Goal: Task Accomplishment & Management: Use online tool/utility

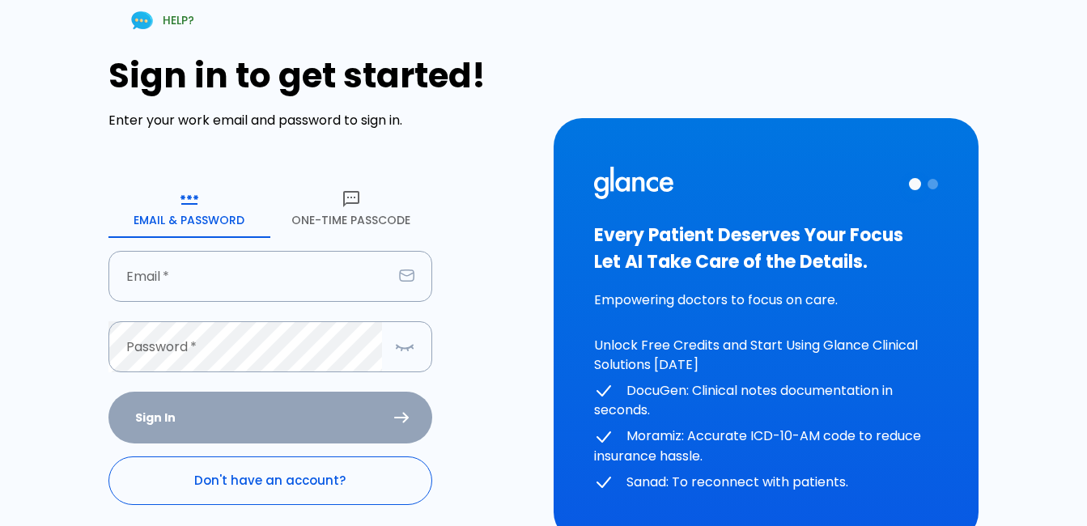
click at [312, 472] on link "Don't have an account?" at bounding box center [270, 480] width 324 height 49
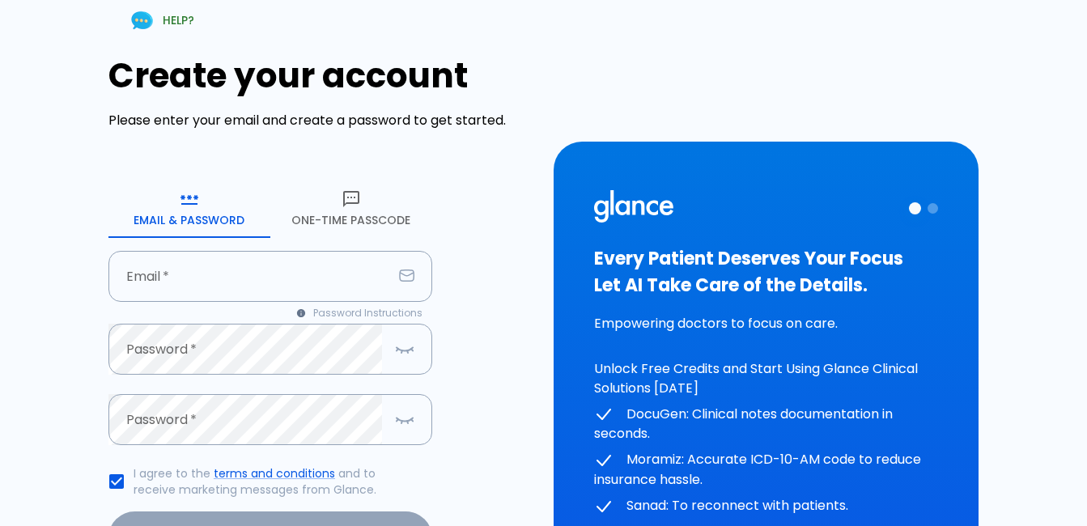
click at [335, 232] on button "One-Time Passcode" at bounding box center [351, 209] width 162 height 58
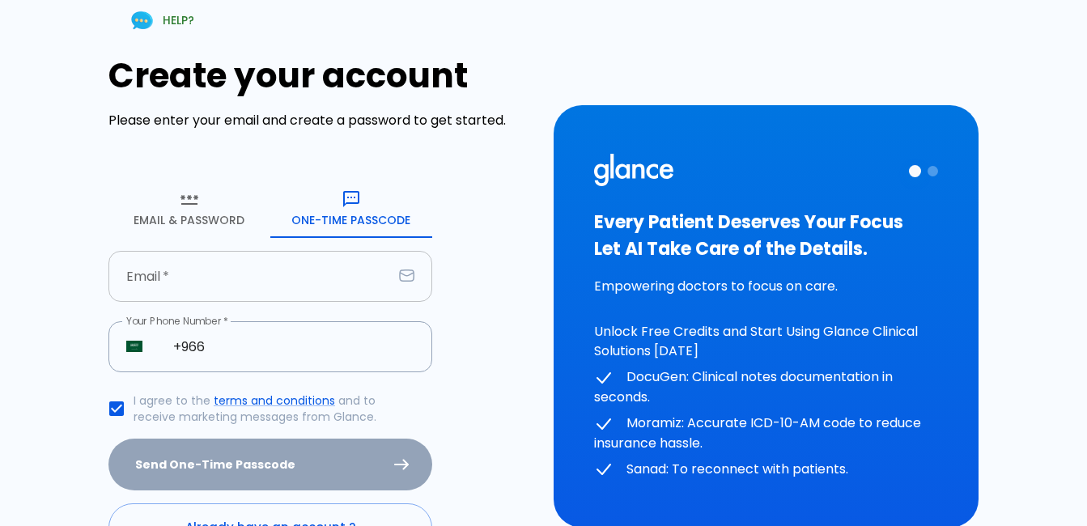
click at [267, 273] on input "text" at bounding box center [250, 276] width 284 height 51
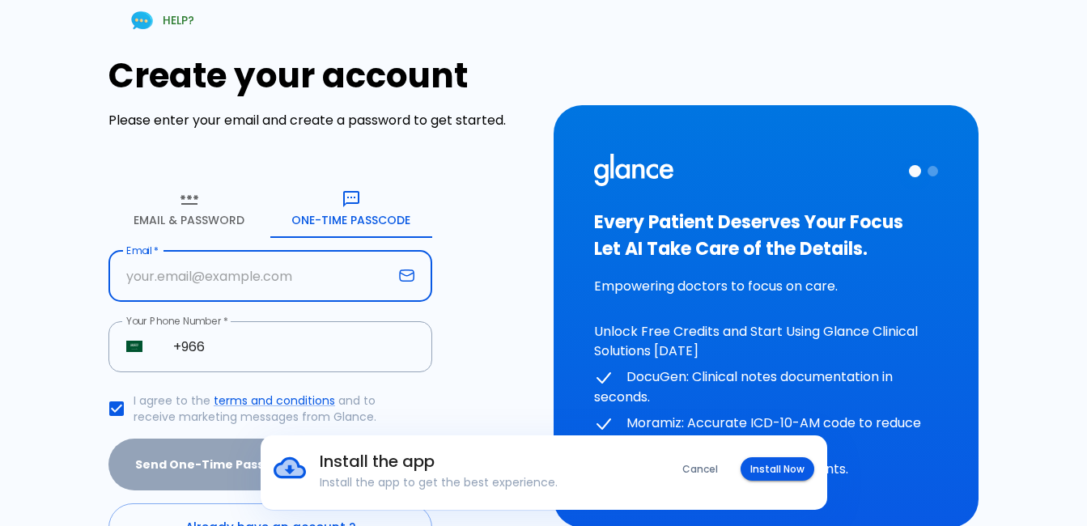
type input "[EMAIL_ADDRESS][DOMAIN_NAME]"
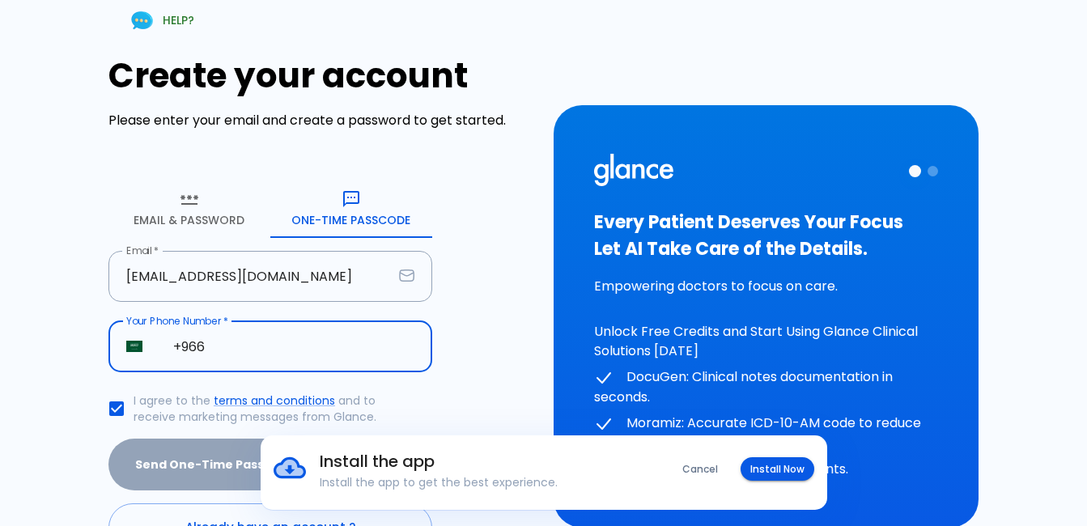
click at [288, 357] on input "+966" at bounding box center [293, 346] width 277 height 51
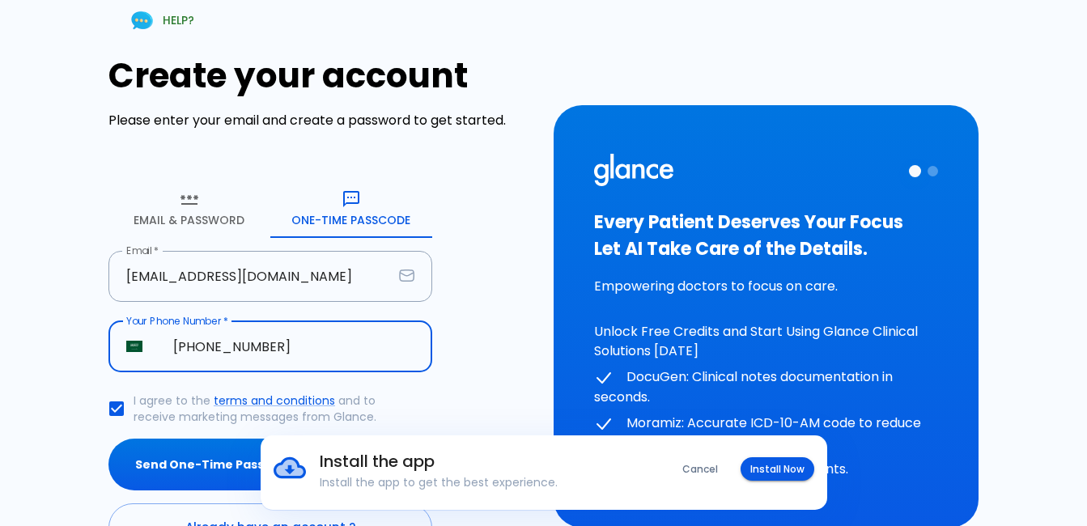
type input "[PHONE_NUMBER]"
click at [478, 336] on div "Create your account Please enter your email and create a password to get starte…" at bounding box center [321, 304] width 426 height 496
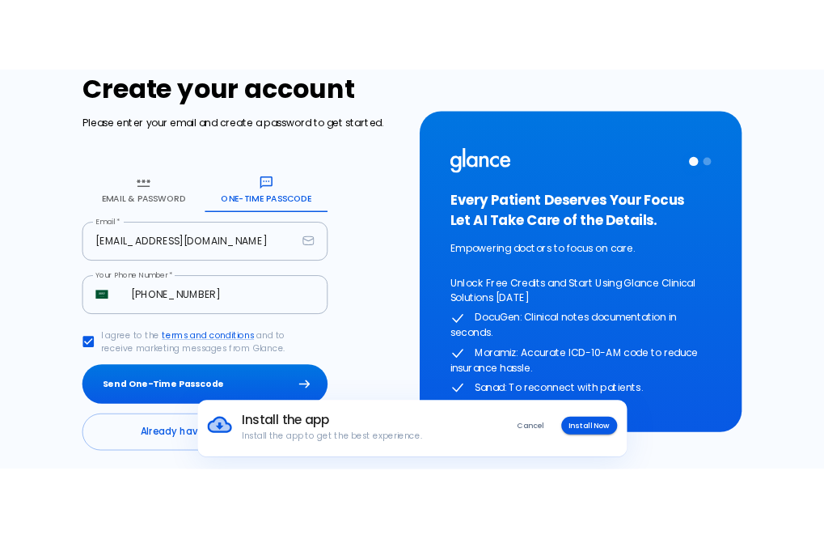
scroll to position [107, 0]
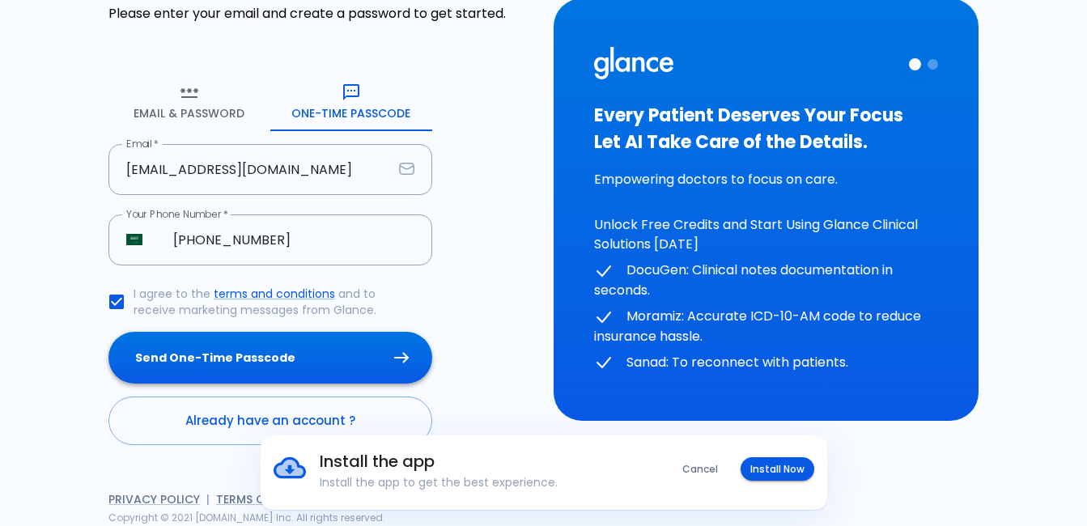
click at [288, 350] on button "Send One-Time Passcode" at bounding box center [270, 358] width 324 height 53
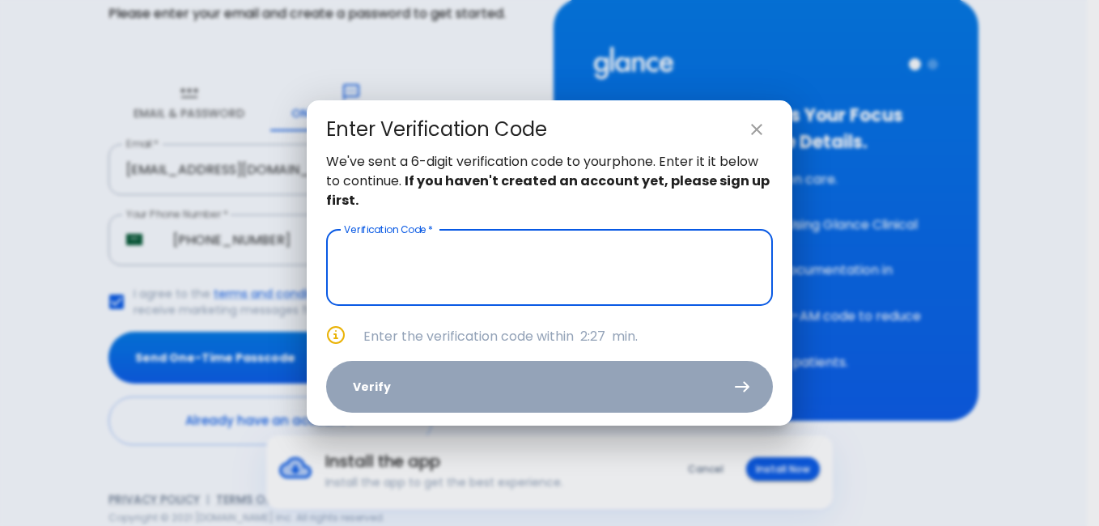
click at [757, 131] on icon "close" at bounding box center [756, 129] width 11 height 11
type input "_ _ _ _ _ _"
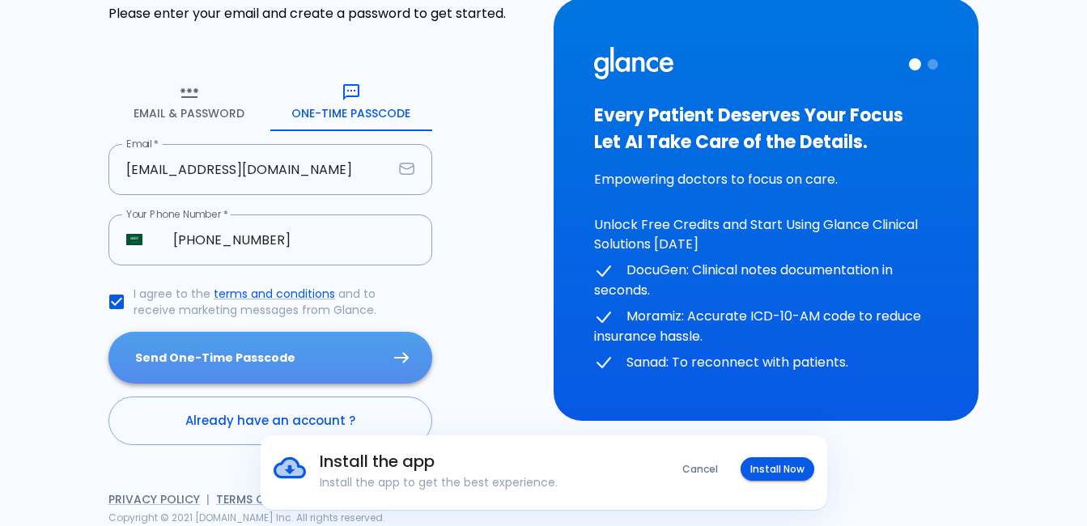
click at [216, 362] on button "Send One-Time Passcode" at bounding box center [270, 358] width 324 height 53
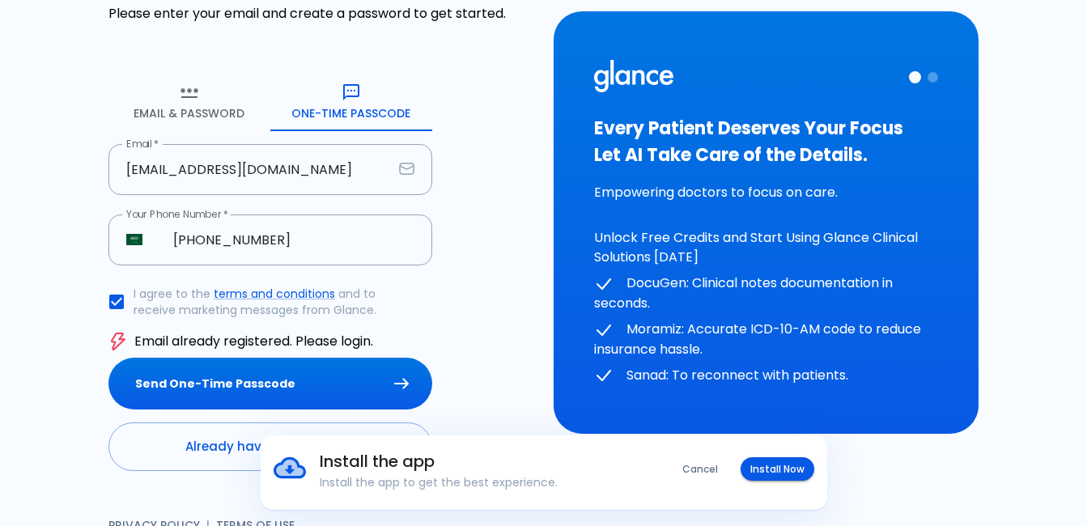
click at [178, 438] on div "Install the app Install the app to get the best experience. Cancel Install Now" at bounding box center [543, 472] width 1087 height 74
click at [172, 442] on div "Install the app Install the app to get the best experience. Cancel Install Now" at bounding box center [543, 472] width 1087 height 74
click at [768, 471] on button "Install Now" at bounding box center [777, 468] width 74 height 23
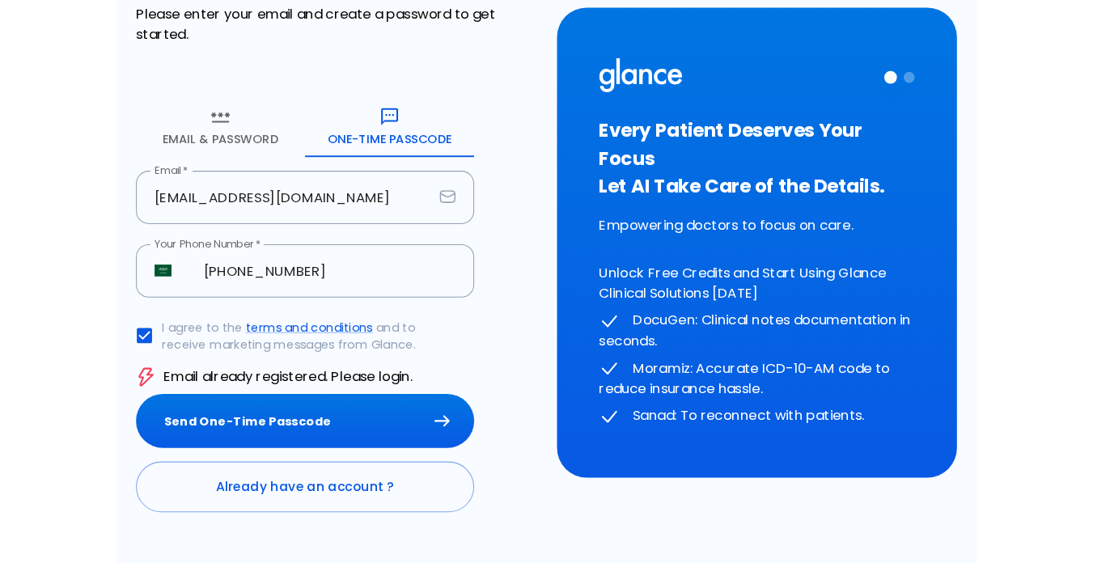
scroll to position [95, 0]
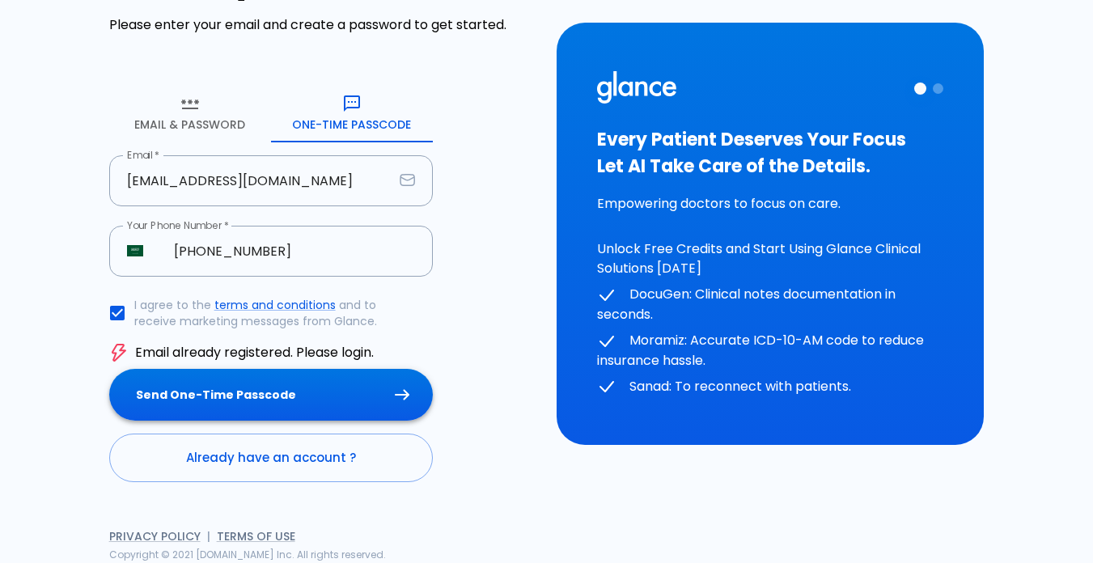
click at [283, 385] on button "Send One-Time Passcode" at bounding box center [271, 395] width 324 height 53
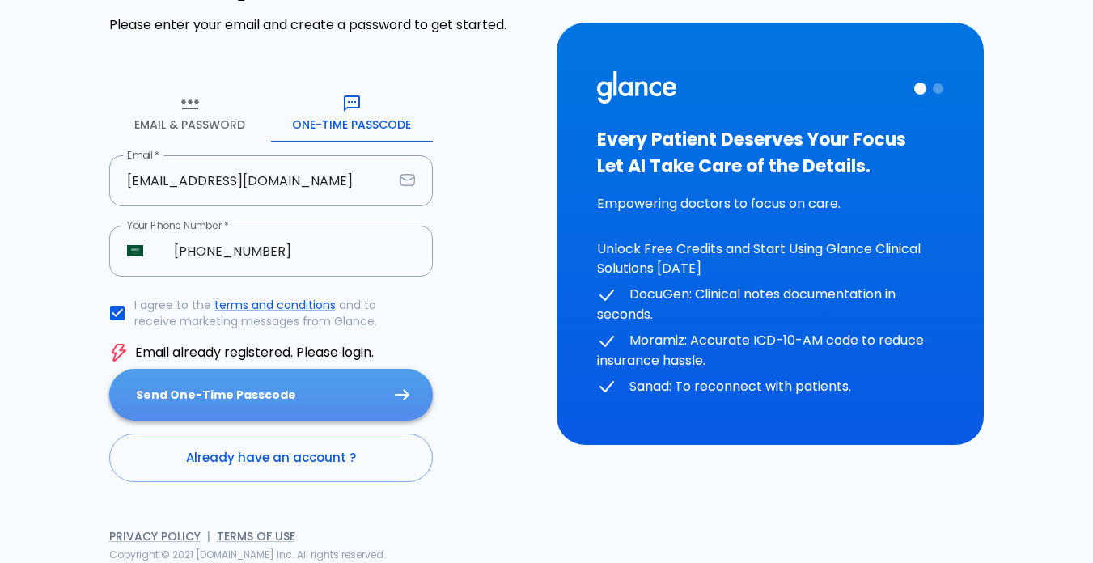
click at [269, 415] on button "Send One-Time Passcode" at bounding box center [271, 395] width 324 height 53
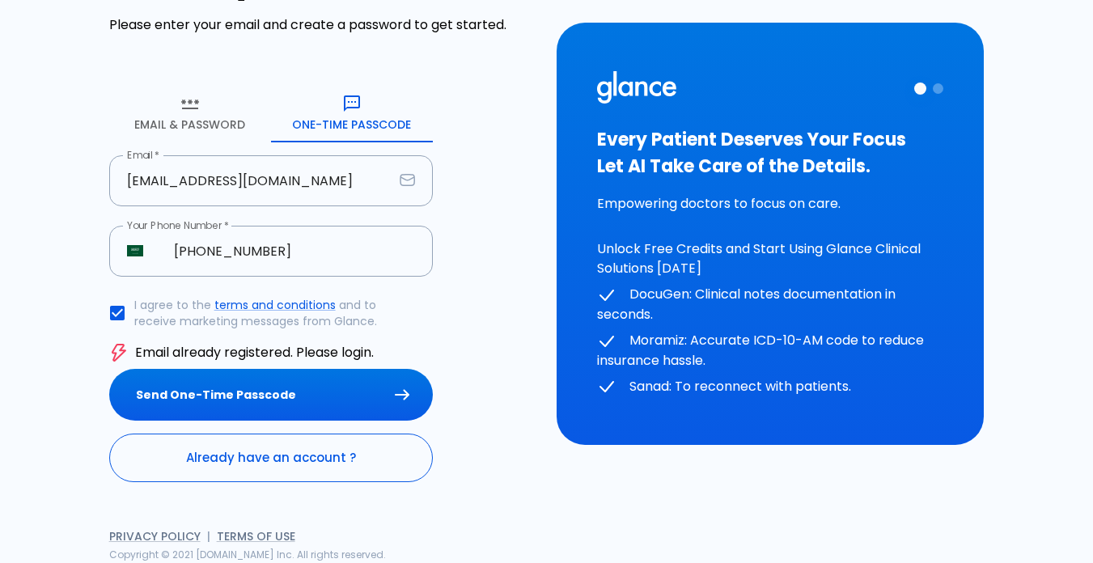
click at [255, 456] on link "Already have an account ?" at bounding box center [271, 458] width 324 height 49
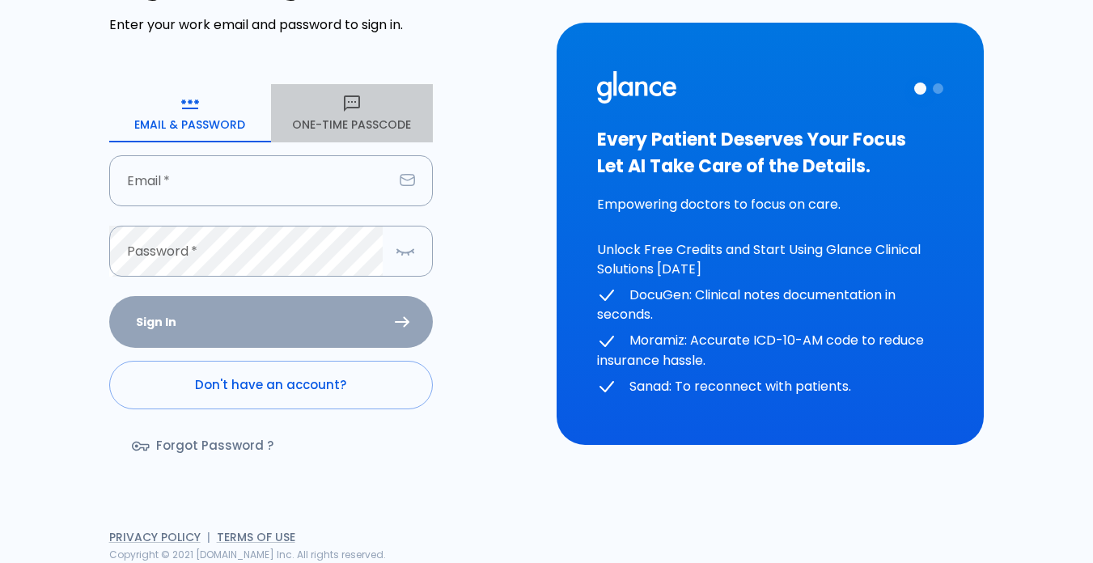
click at [349, 135] on button "One-Time Passcode" at bounding box center [352, 113] width 162 height 58
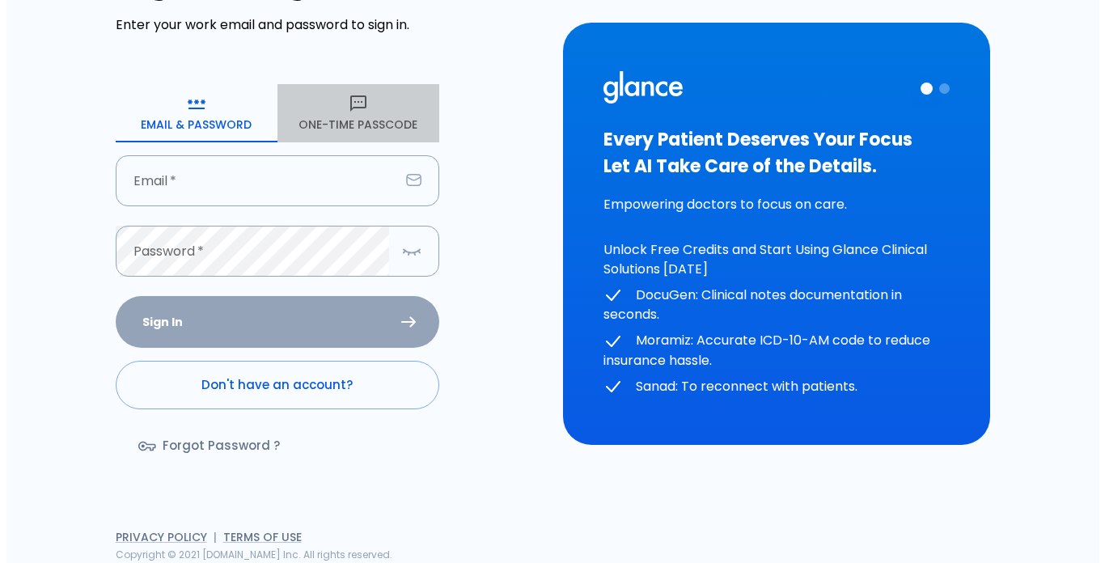
scroll to position [52, 0]
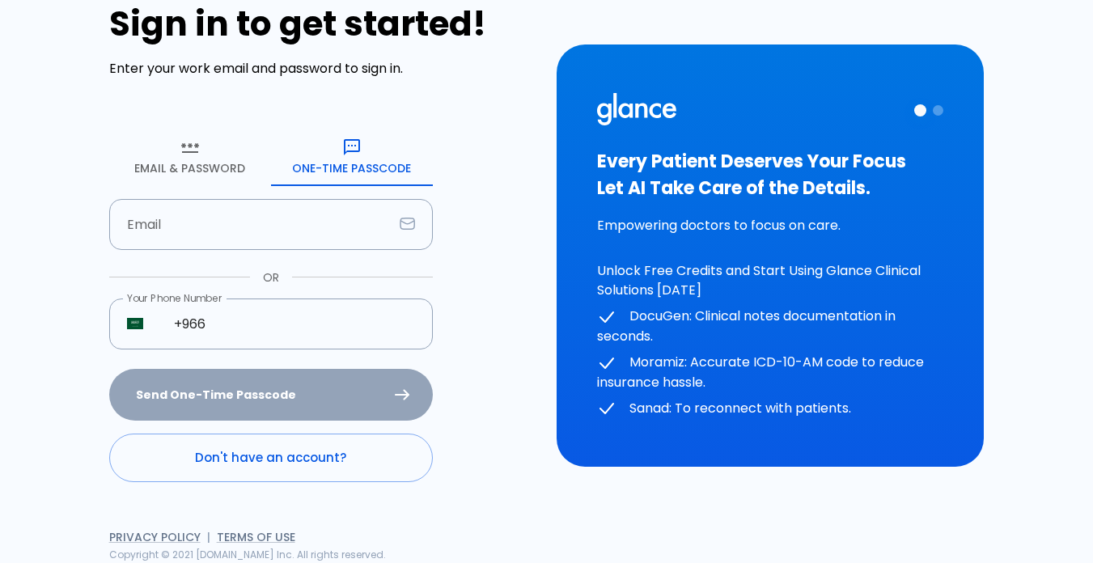
click at [226, 260] on form "Email & Password [SECURITY_DATA] Passcode Email Email OR Your Phone Number ​ SA…" at bounding box center [271, 305] width 324 height 355
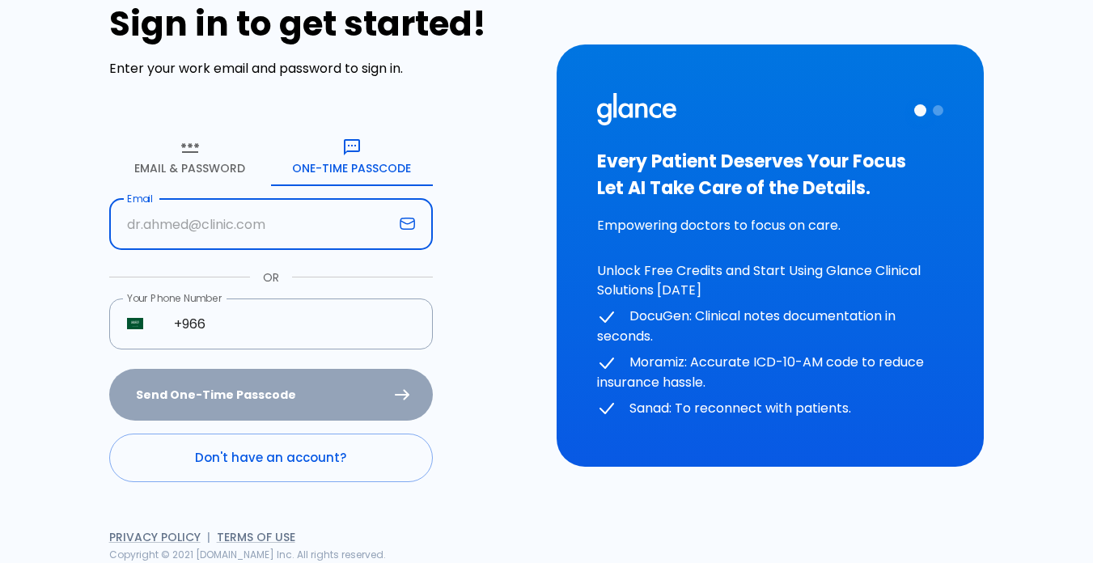
click at [210, 232] on input "text" at bounding box center [251, 224] width 284 height 51
type input "[EMAIL_ADDRESS][DOMAIN_NAME]"
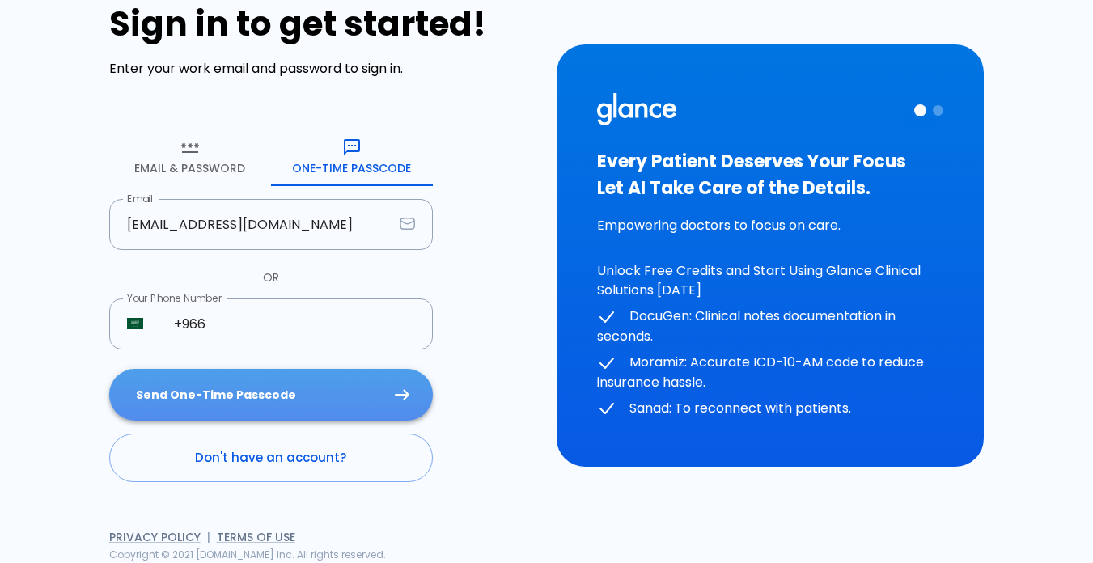
click at [188, 395] on button "Send One-Time Passcode" at bounding box center [271, 395] width 324 height 53
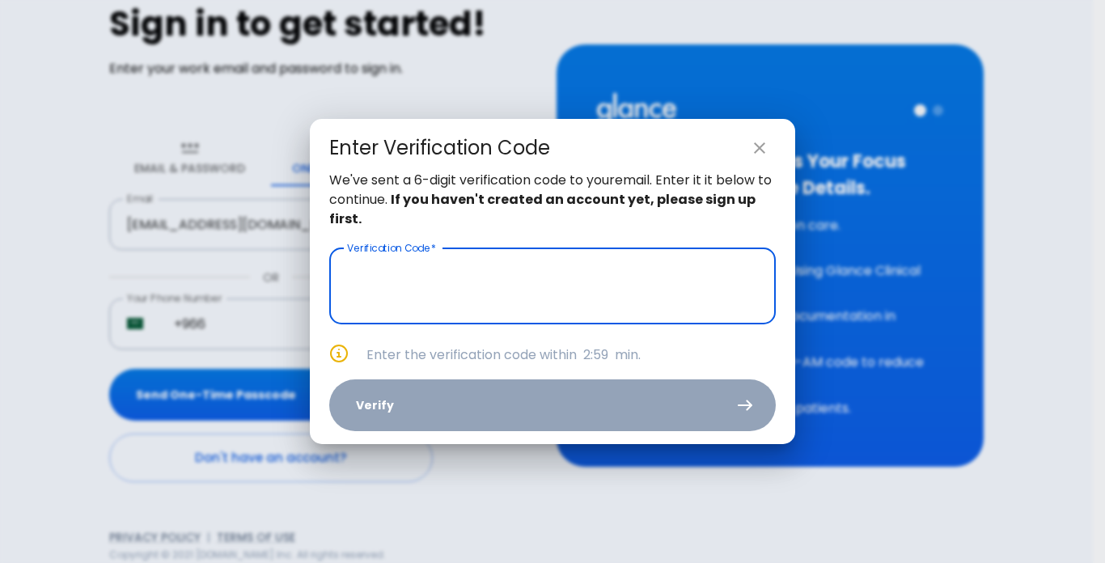
click at [383, 288] on input "text" at bounding box center [552, 286] width 447 height 76
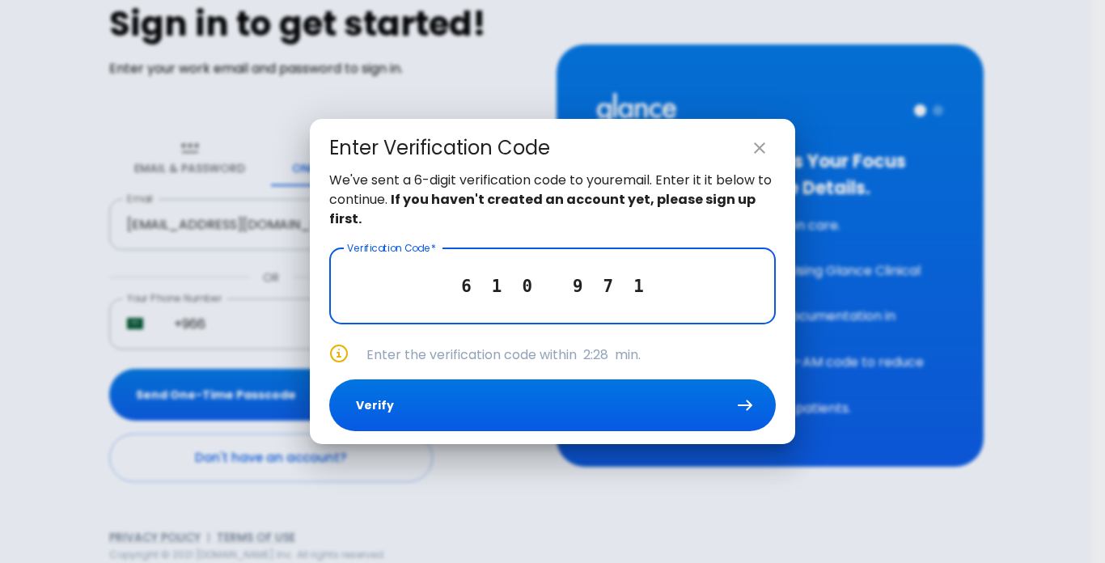
type input "6 1 0 9 7 1"
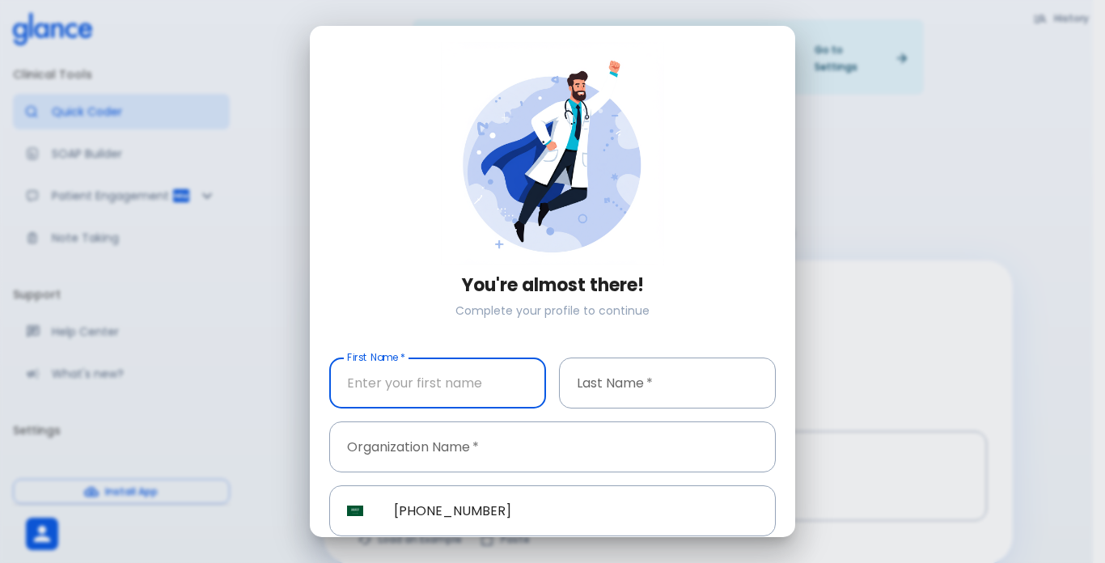
click at [460, 363] on input "text" at bounding box center [437, 383] width 217 height 51
type input "Tarik"
type input "[PERSON_NAME]"
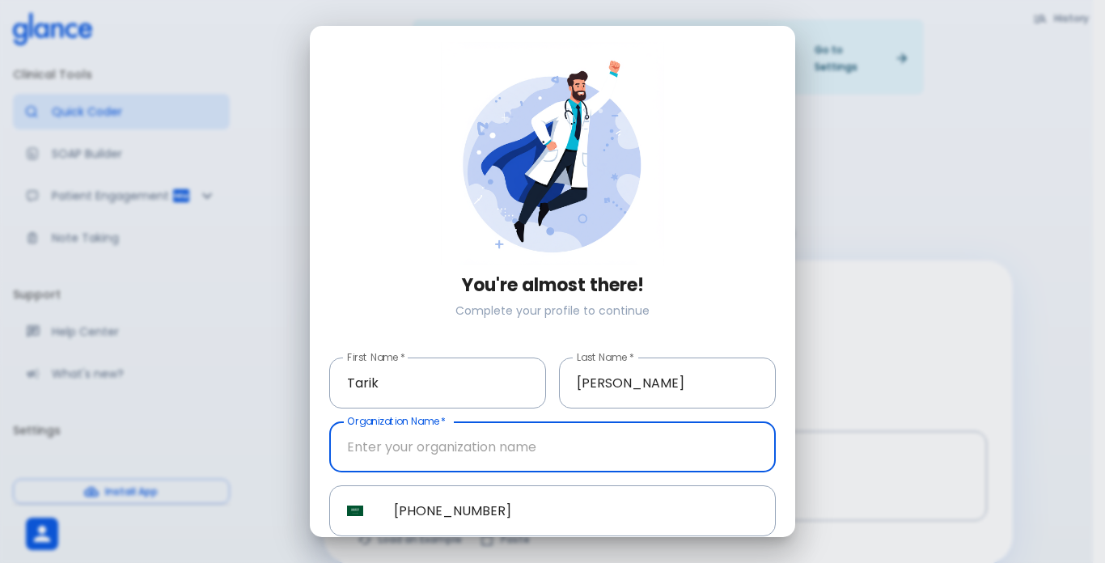
click at [440, 458] on input "text" at bounding box center [552, 447] width 447 height 51
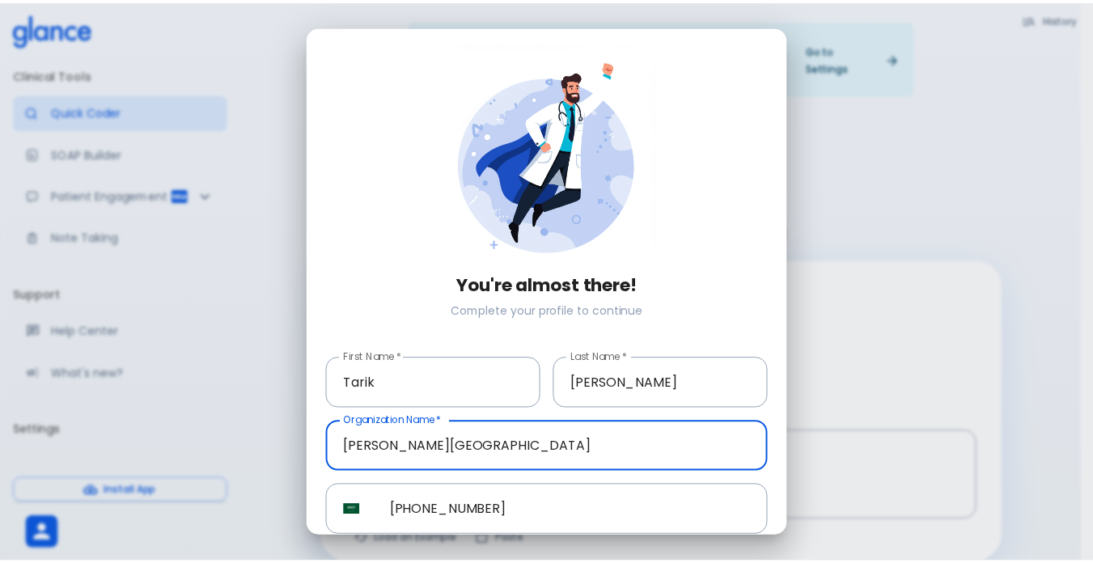
scroll to position [61, 0]
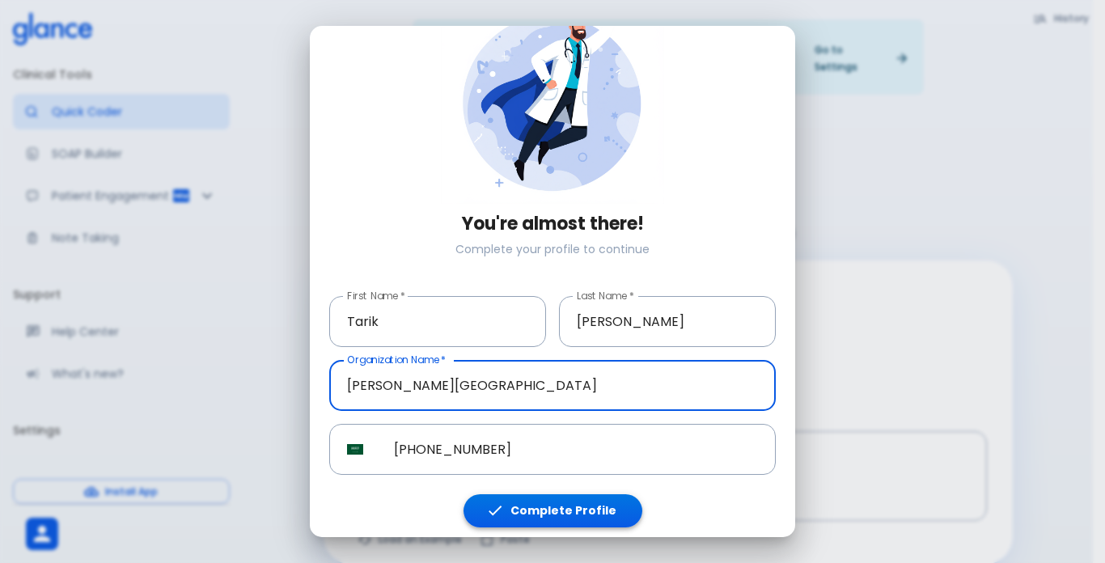
type input "[PERSON_NAME][GEOGRAPHIC_DATA]"
click at [539, 494] on button "Complete Profile" at bounding box center [553, 510] width 179 height 33
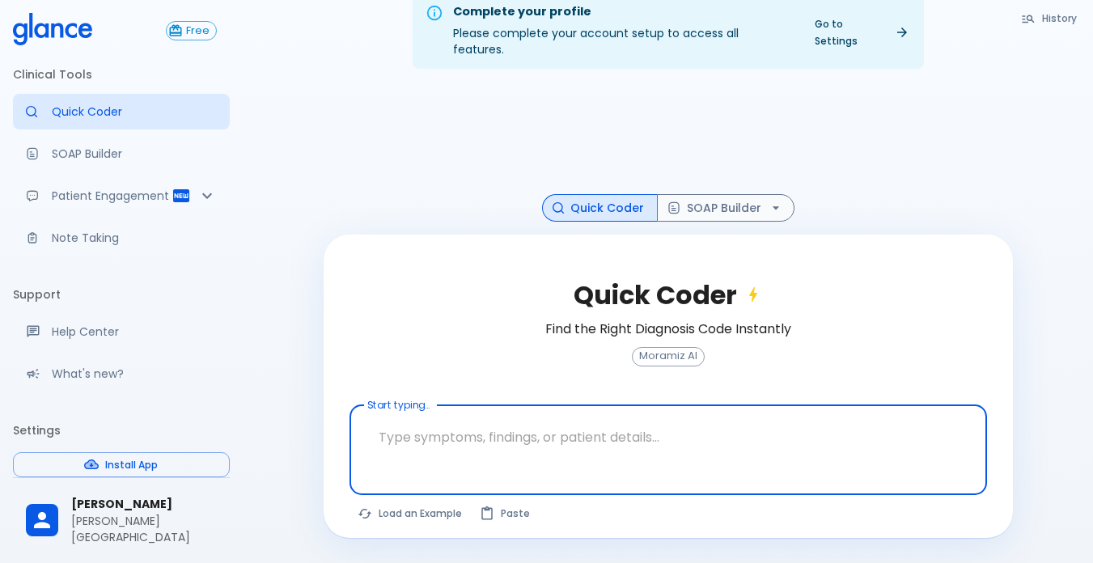
scroll to position [39, 0]
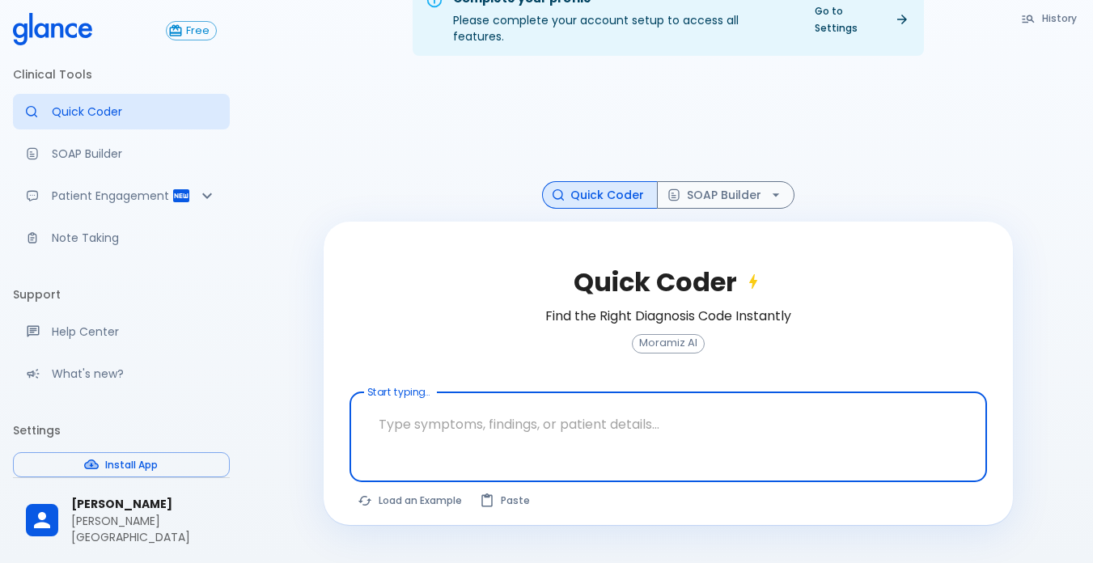
click at [428, 423] on textarea at bounding box center [668, 424] width 615 height 51
click at [450, 419] on textarea at bounding box center [668, 424] width 615 height 51
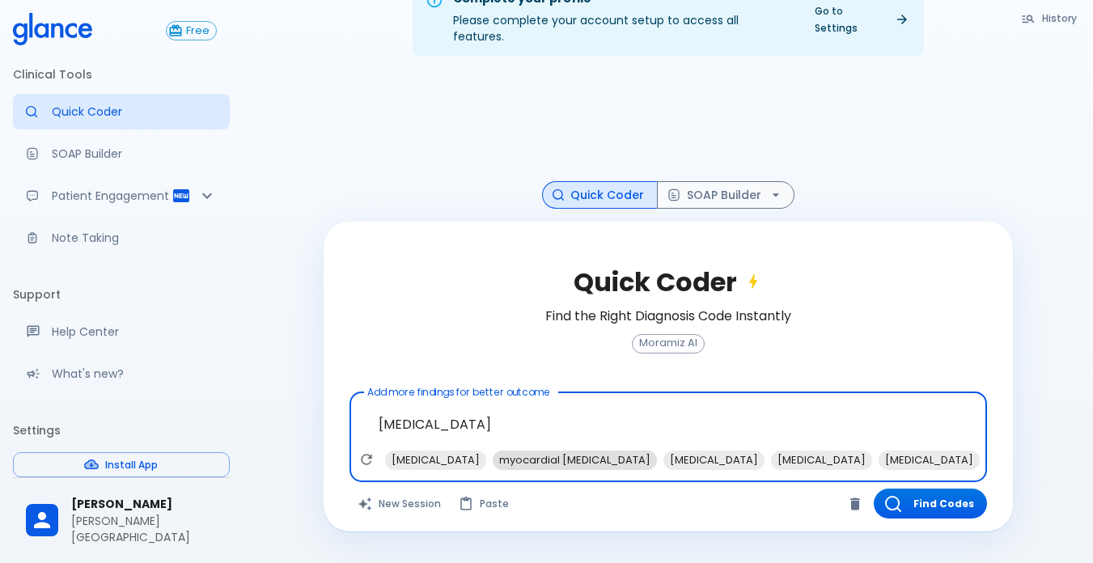
click at [493, 451] on span "myocardial [MEDICAL_DATA]" at bounding box center [575, 460] width 164 height 19
click at [983, 451] on span "[MEDICAL_DATA]" at bounding box center [1033, 460] width 101 height 19
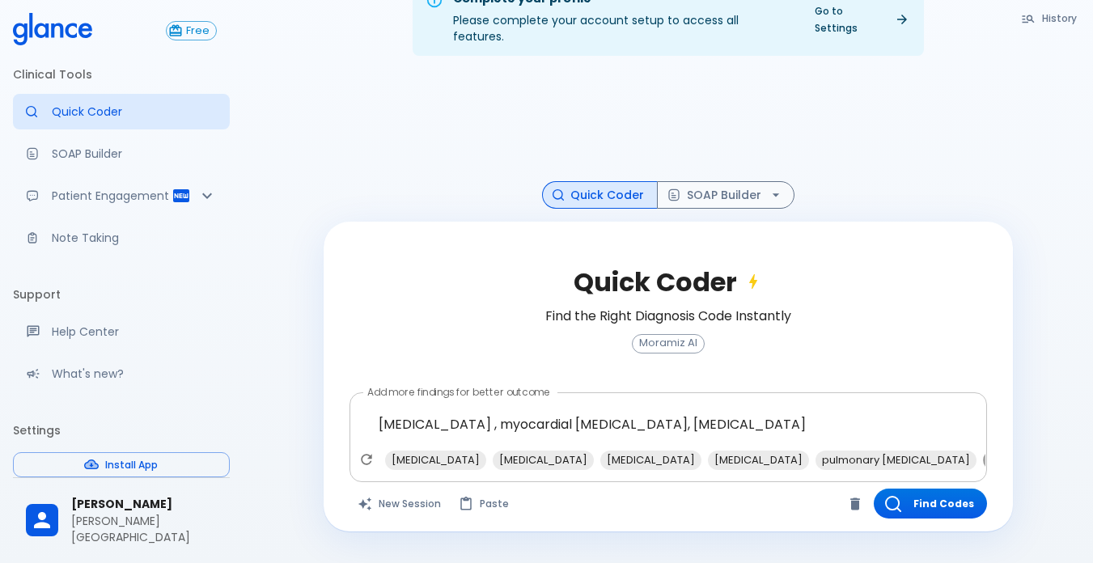
click at [983, 451] on span "[MEDICAL_DATA] (GERD)" at bounding box center [1053, 460] width 141 height 19
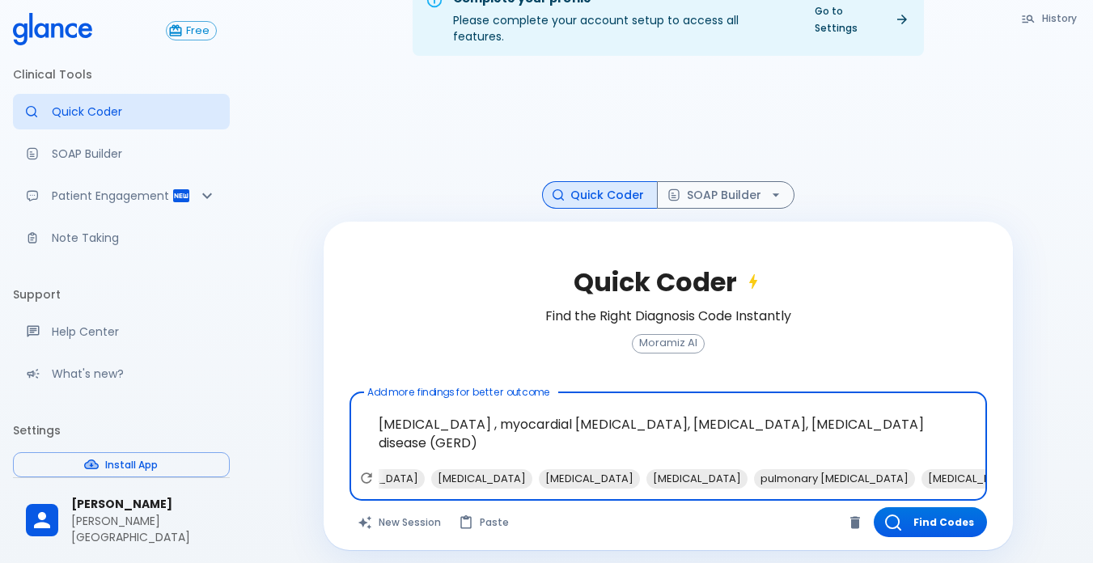
scroll to position [0, 0]
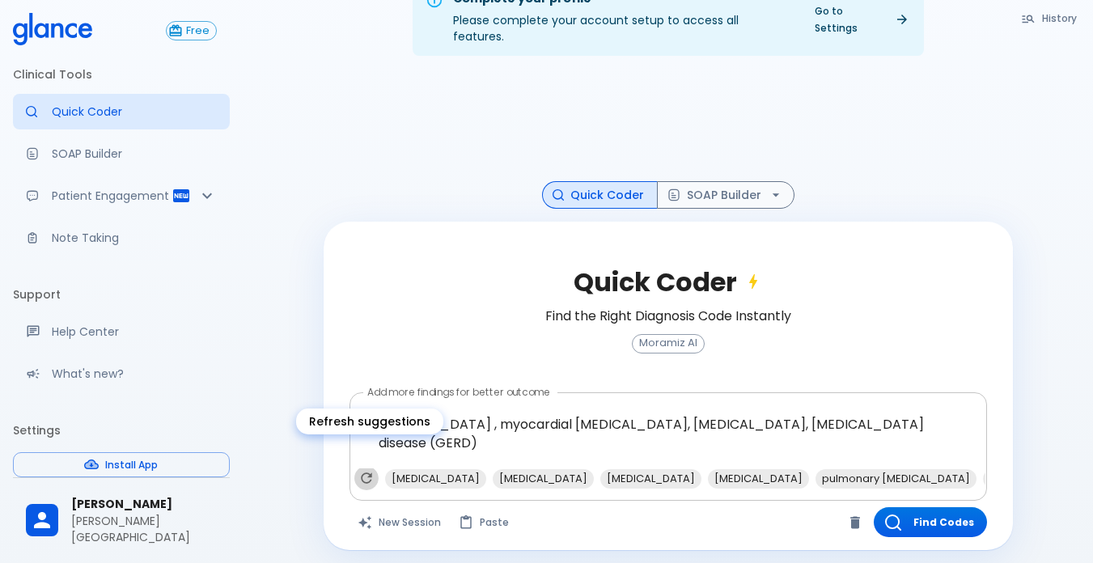
click at [363, 470] on icon "Refresh suggestions" at bounding box center [366, 478] width 16 height 16
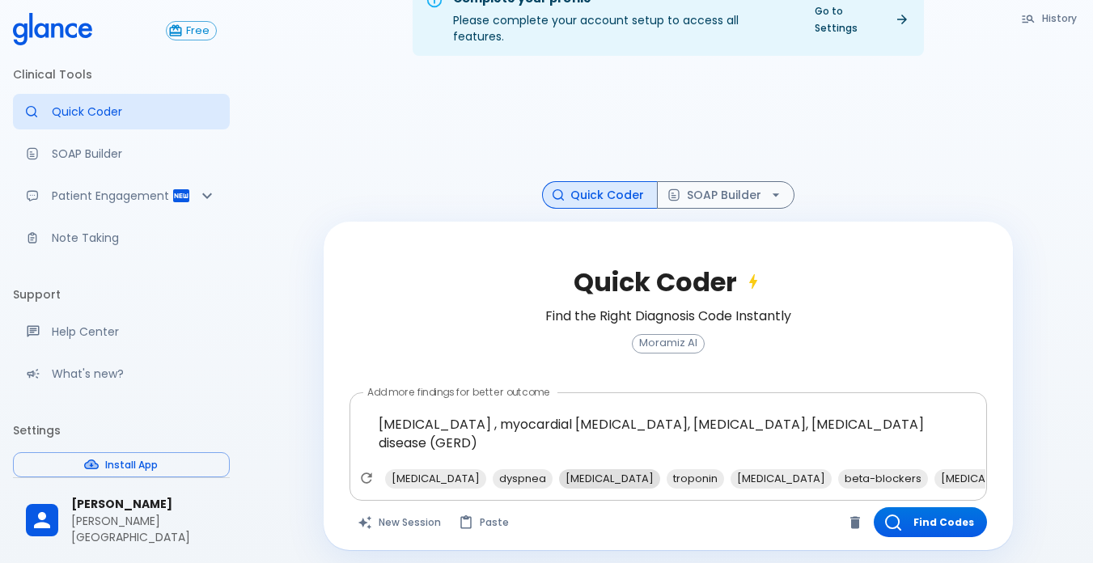
click at [559, 469] on span "[MEDICAL_DATA]" at bounding box center [609, 478] width 101 height 19
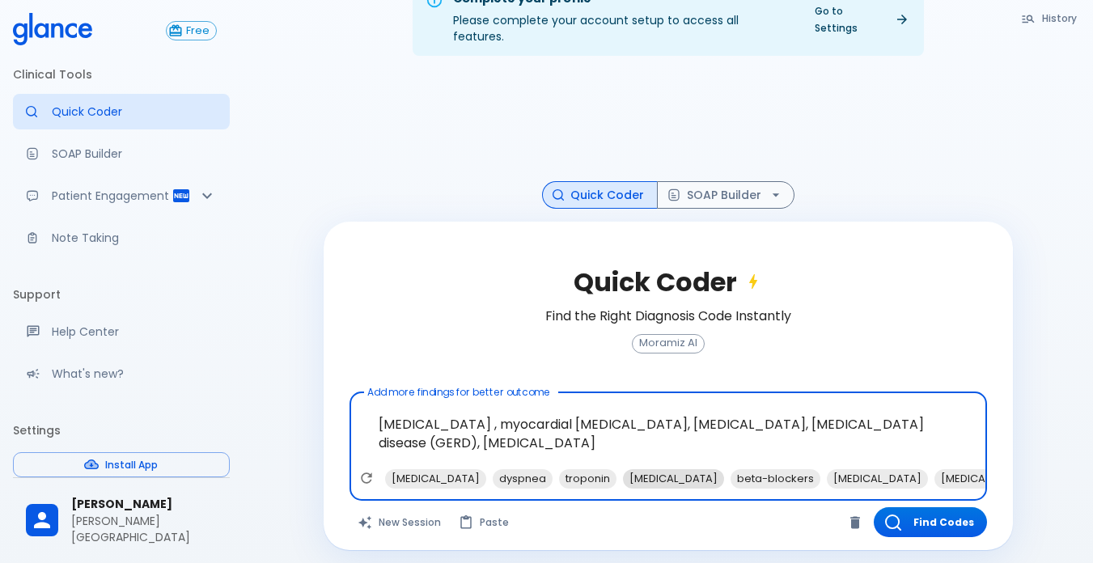
click at [623, 469] on span "[MEDICAL_DATA]" at bounding box center [673, 478] width 101 height 19
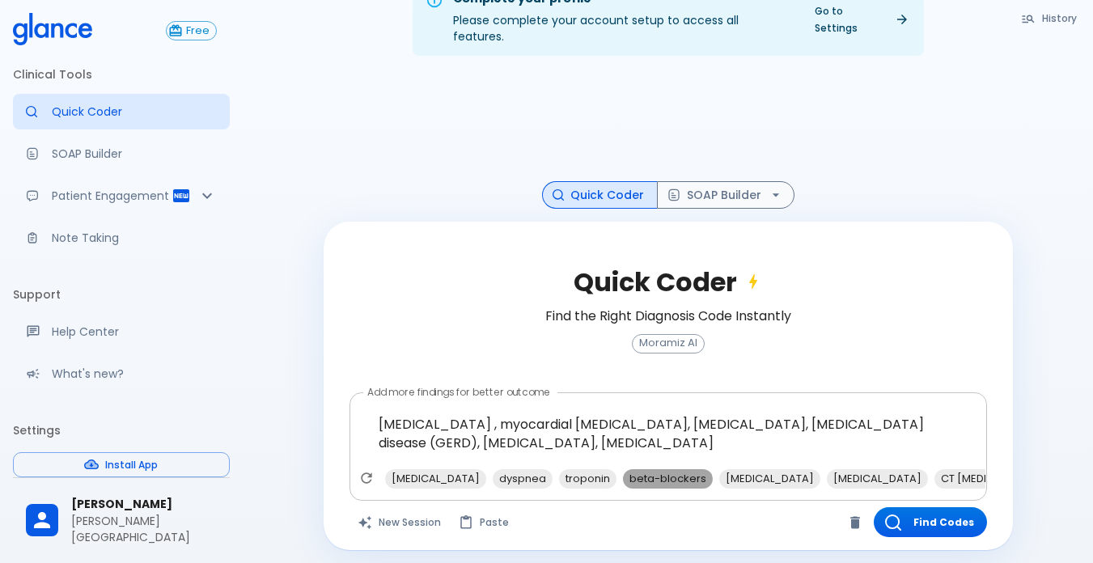
click at [623, 469] on span "beta-blockers" at bounding box center [668, 478] width 90 height 19
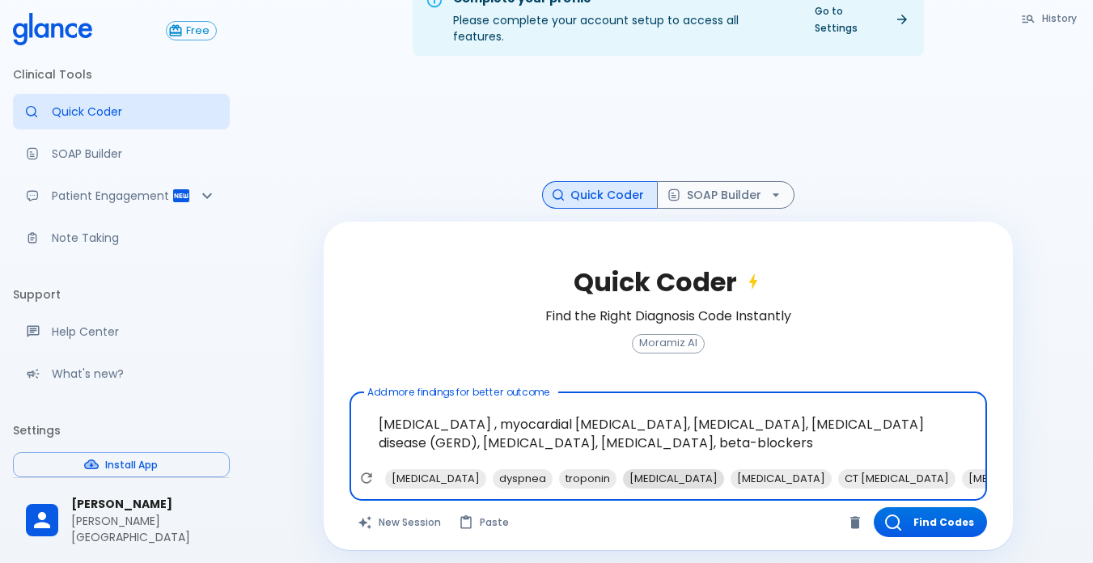
click at [623, 469] on span "[MEDICAL_DATA]" at bounding box center [673, 478] width 101 height 19
click at [731, 469] on span "CT [MEDICAL_DATA]" at bounding box center [789, 478] width 117 height 19
type textarea "[MEDICAL_DATA] , myocardial [MEDICAL_DATA], [MEDICAL_DATA], [MEDICAL_DATA] dise…"
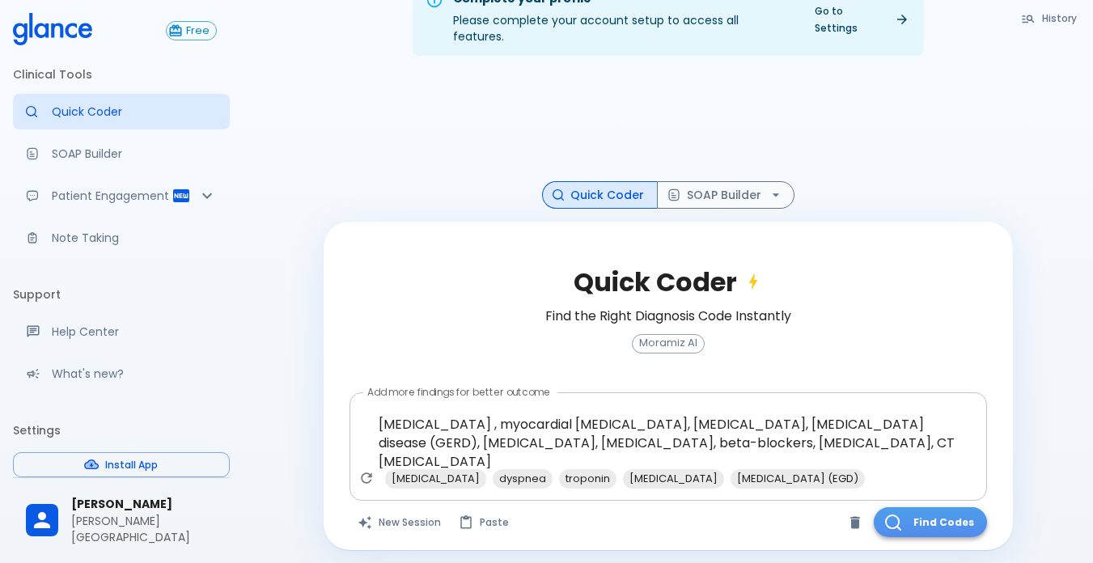
click at [890, 507] on button "Find Codes" at bounding box center [930, 522] width 113 height 30
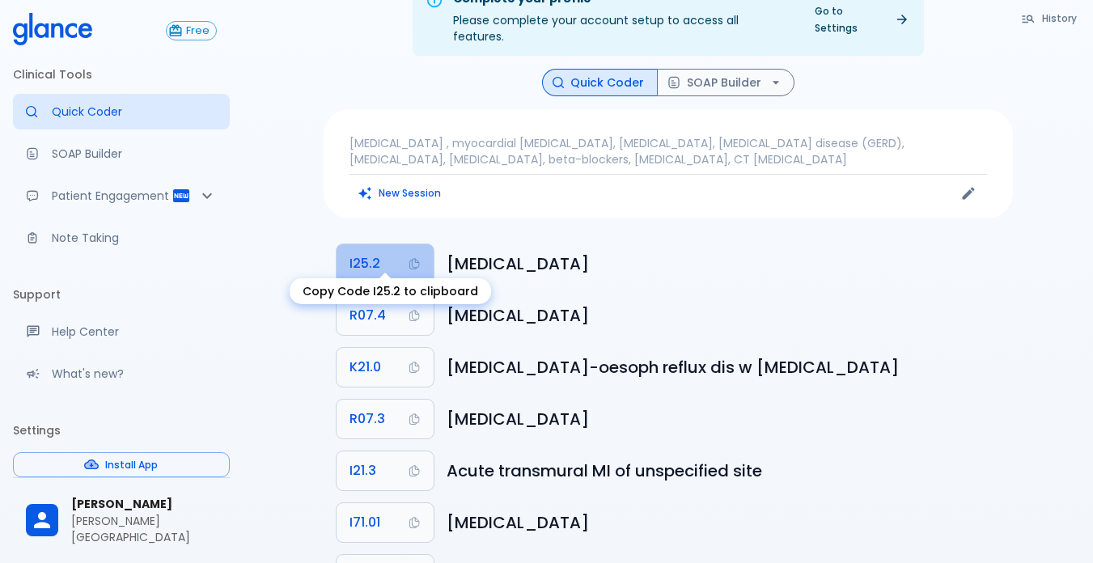
click at [392, 244] on button "I25.2" at bounding box center [385, 263] width 97 height 39
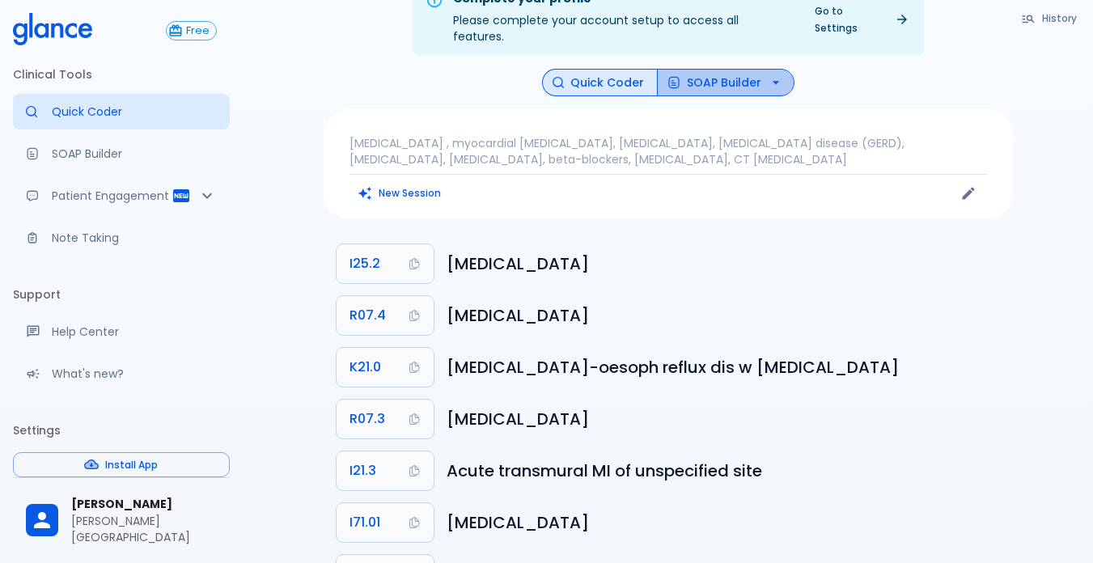
click at [685, 69] on button "SOAP Builder" at bounding box center [726, 83] width 138 height 28
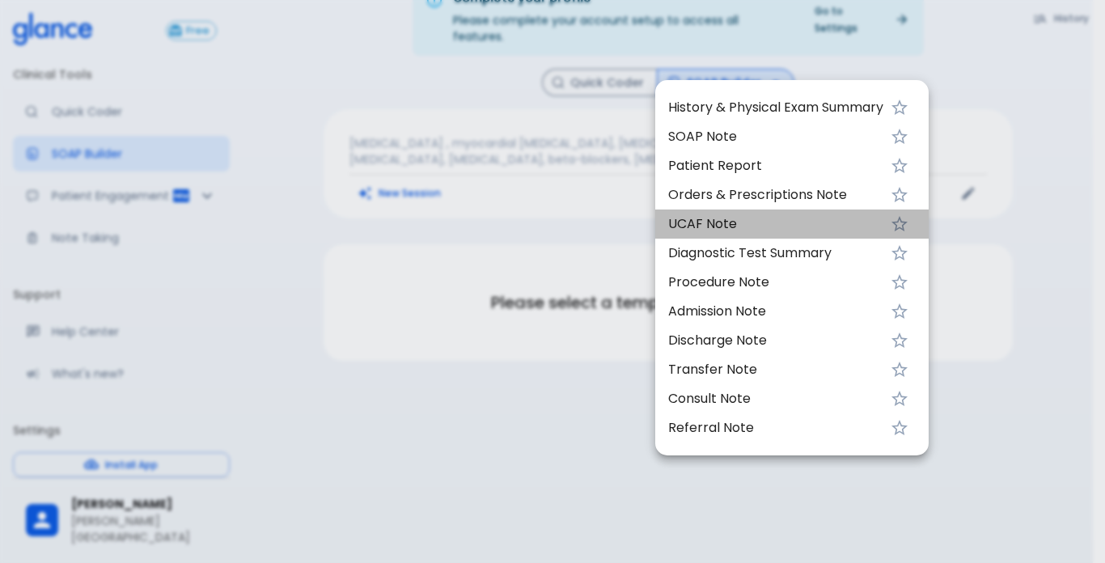
click at [744, 227] on span "UCAF Note" at bounding box center [775, 223] width 215 height 19
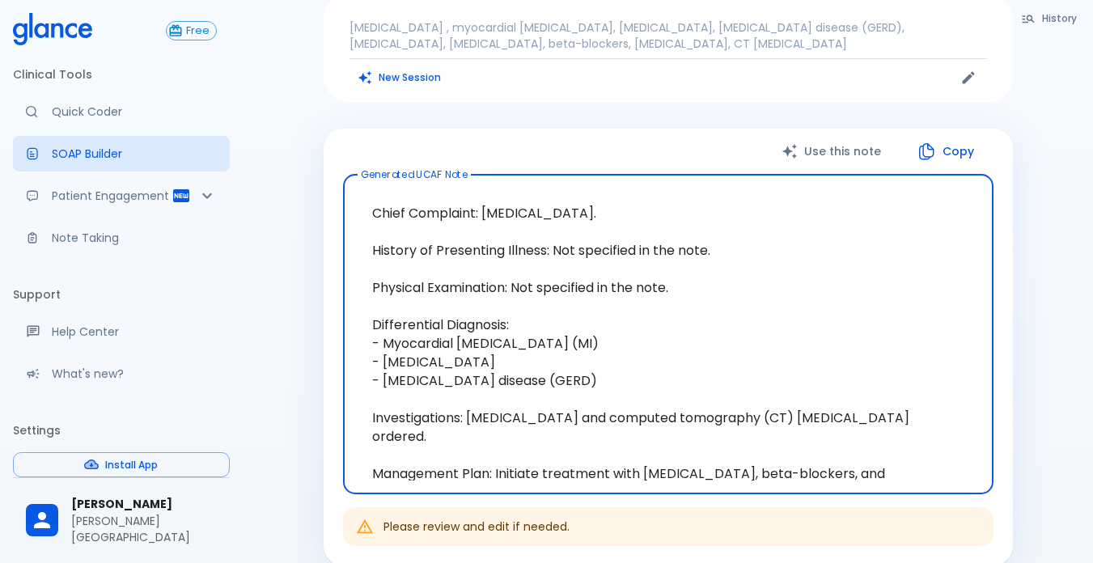
scroll to position [162, 0]
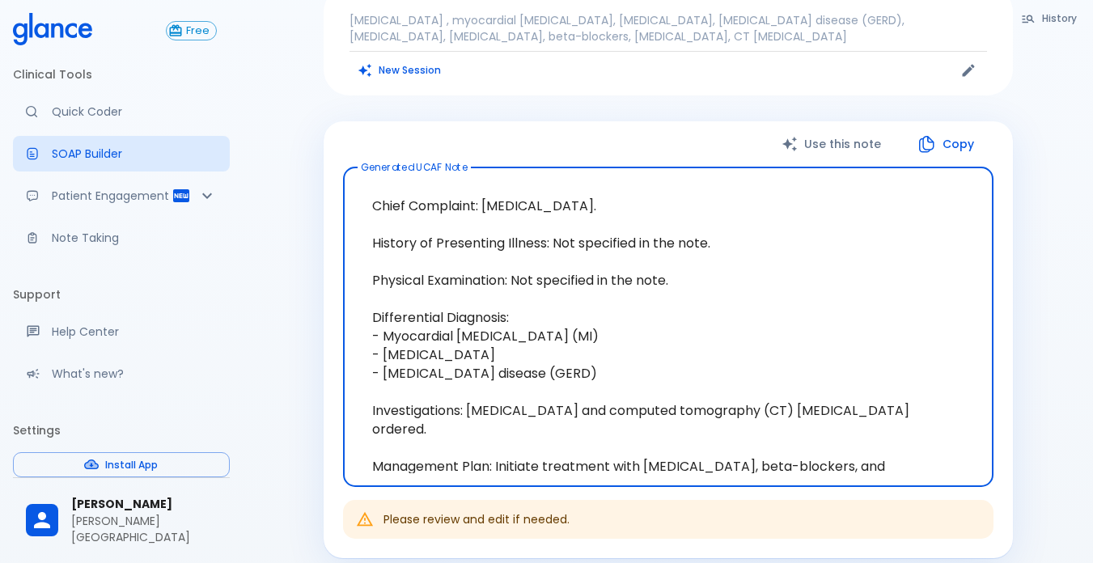
click at [965, 128] on button "Copy" at bounding box center [946, 144] width 93 height 33
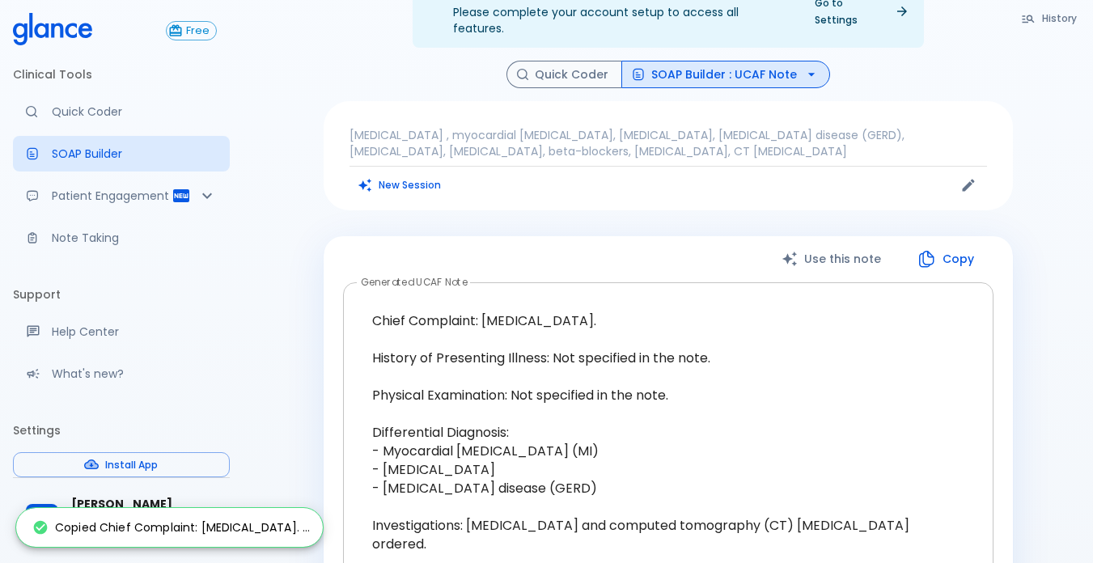
scroll to position [0, 0]
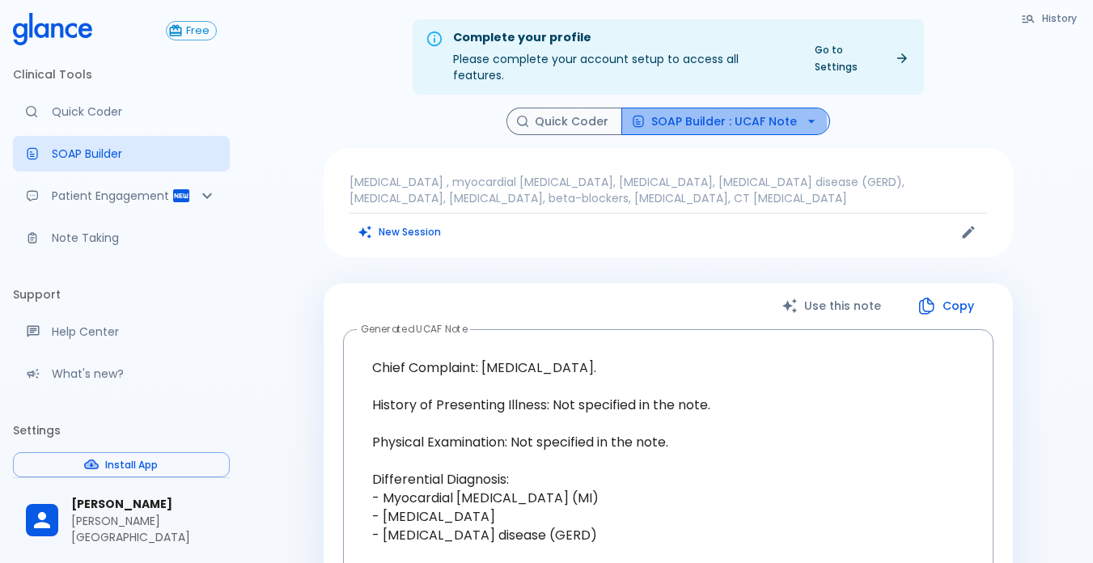
click at [682, 108] on button "SOAP Builder : UCAF Note" at bounding box center [725, 122] width 209 height 28
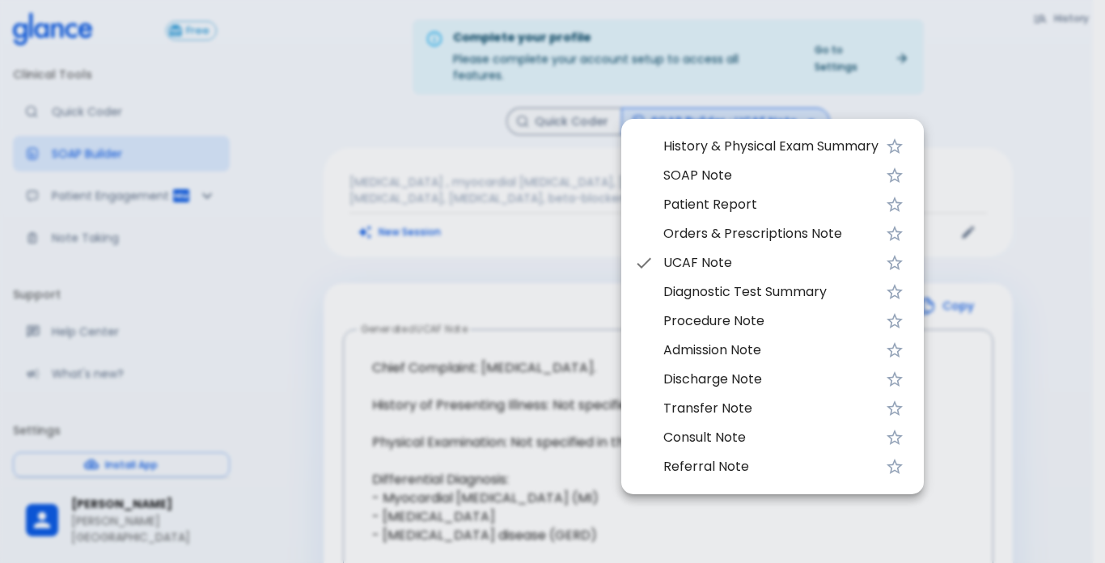
click at [745, 378] on span "Discharge Note" at bounding box center [770, 379] width 215 height 19
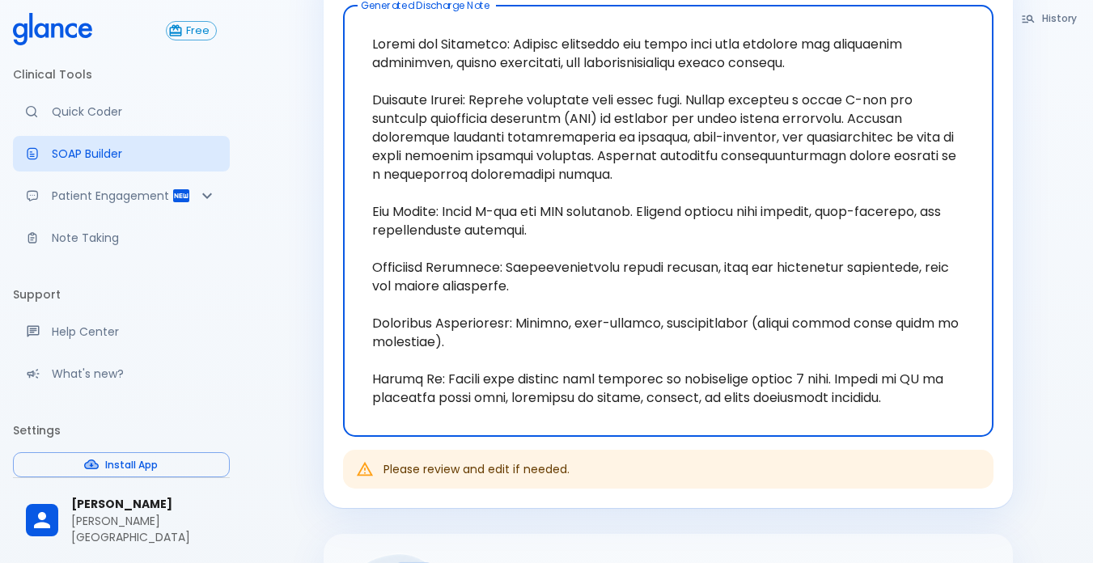
scroll to position [243, 0]
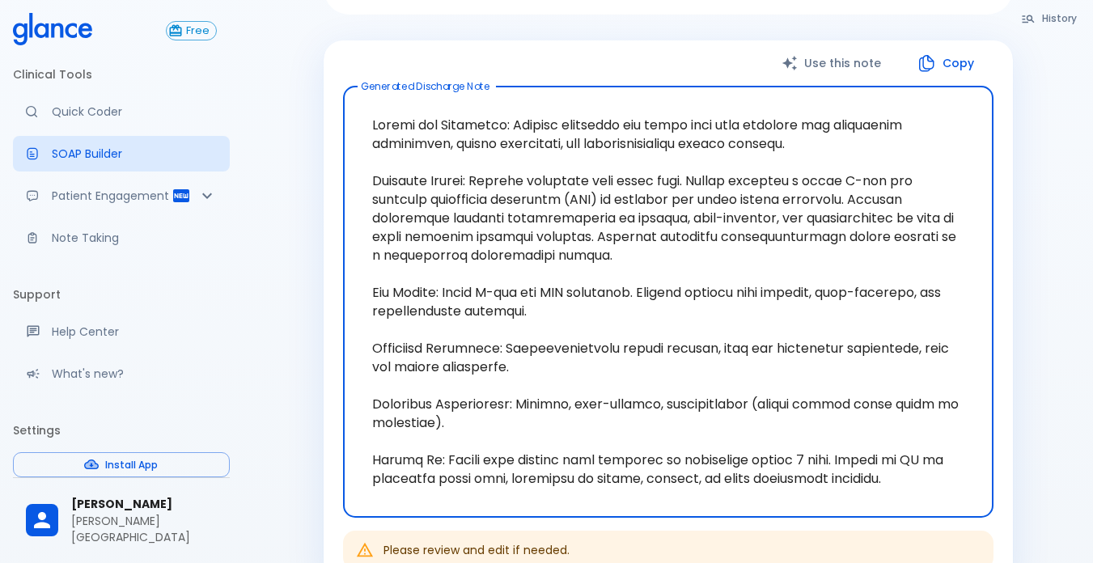
drag, startPoint x: 376, startPoint y: 108, endPoint x: 652, endPoint y: 125, distance: 276.4
click at [652, 125] on textarea at bounding box center [668, 302] width 628 height 405
drag, startPoint x: 378, startPoint y: 155, endPoint x: 638, endPoint y: 248, distance: 276.4
click at [638, 248] on textarea at bounding box center [668, 302] width 628 height 405
click at [616, 287] on textarea at bounding box center [668, 302] width 628 height 405
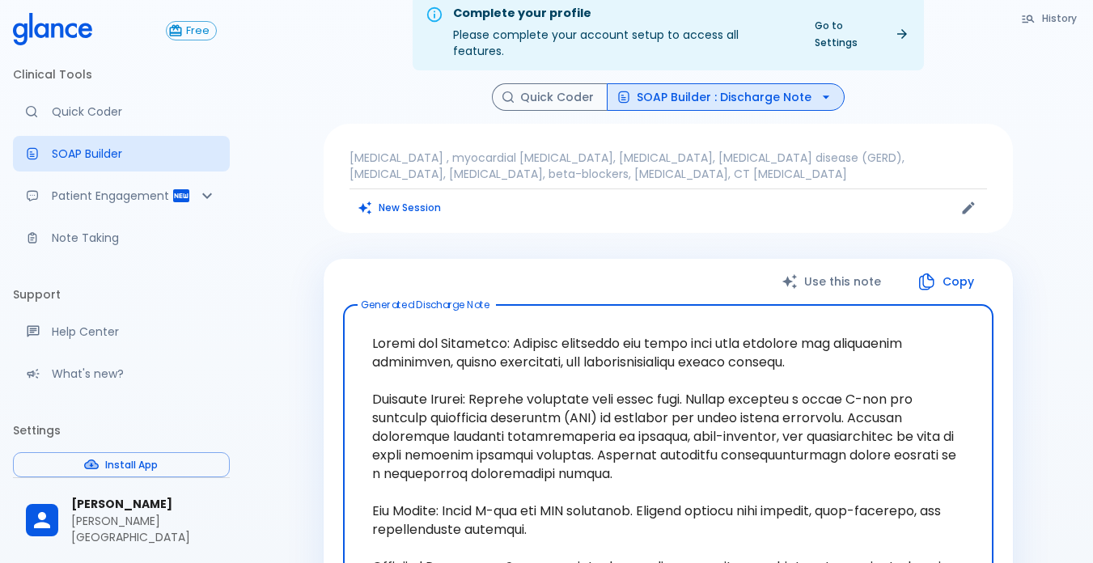
scroll to position [0, 0]
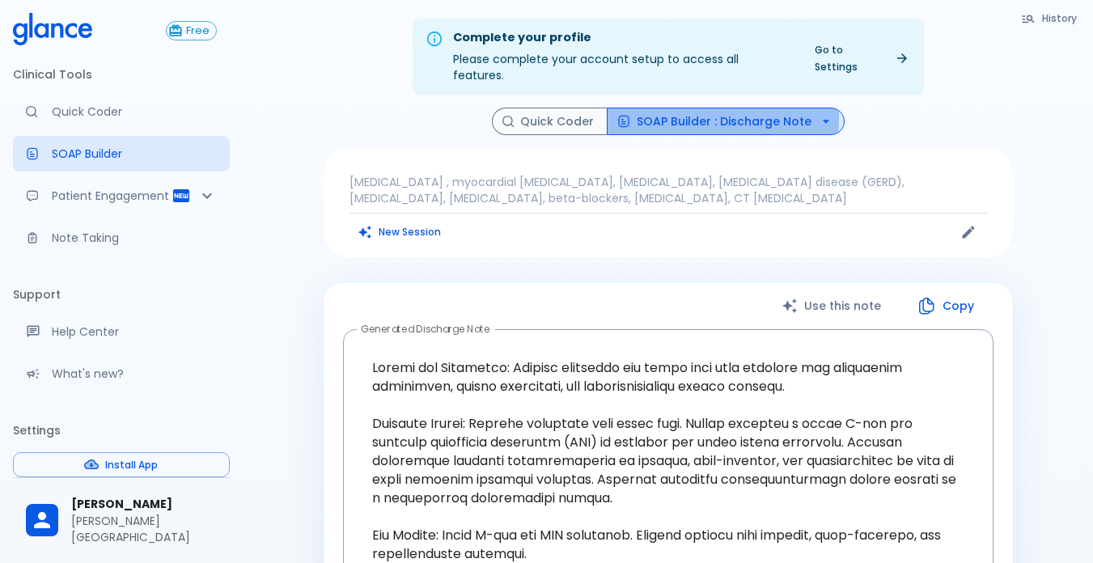
click at [623, 120] on line "button" at bounding box center [622, 120] width 2 height 0
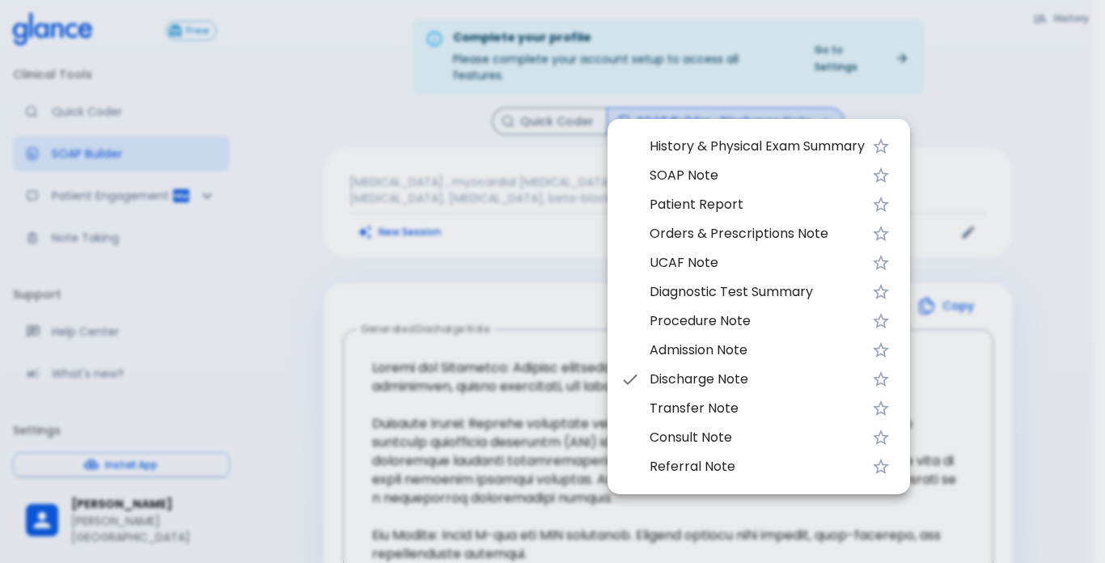
click at [417, 195] on div at bounding box center [552, 281] width 1105 height 563
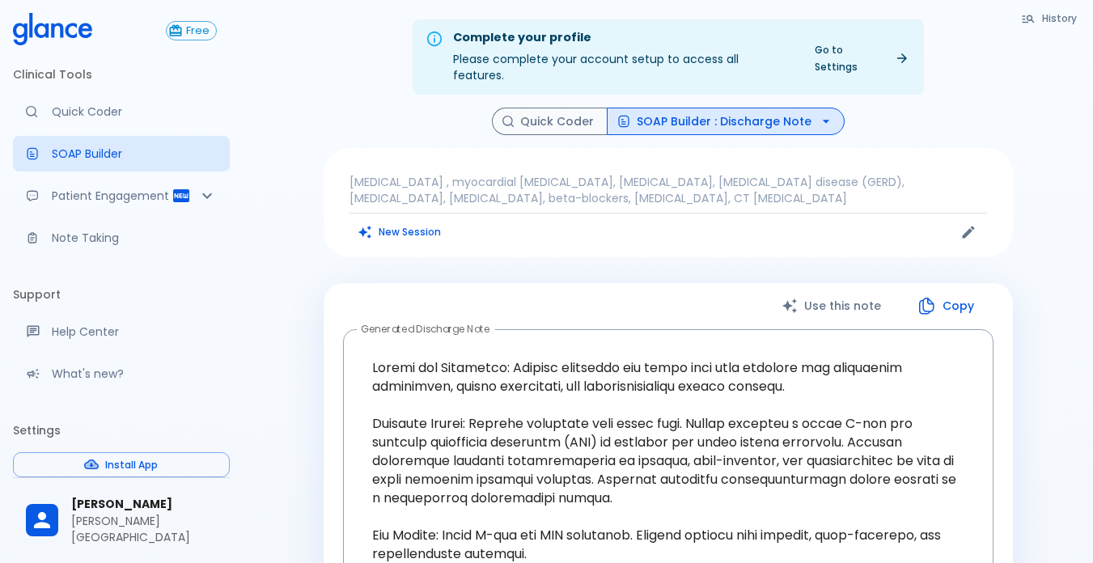
click at [514, 120] on div "History Quick Coder SOAP Builder : Discharge Note [MEDICAL_DATA] , myocardial […" at bounding box center [668, 560] width 728 height 905
click at [514, 119] on button "Quick Coder" at bounding box center [550, 122] width 116 height 28
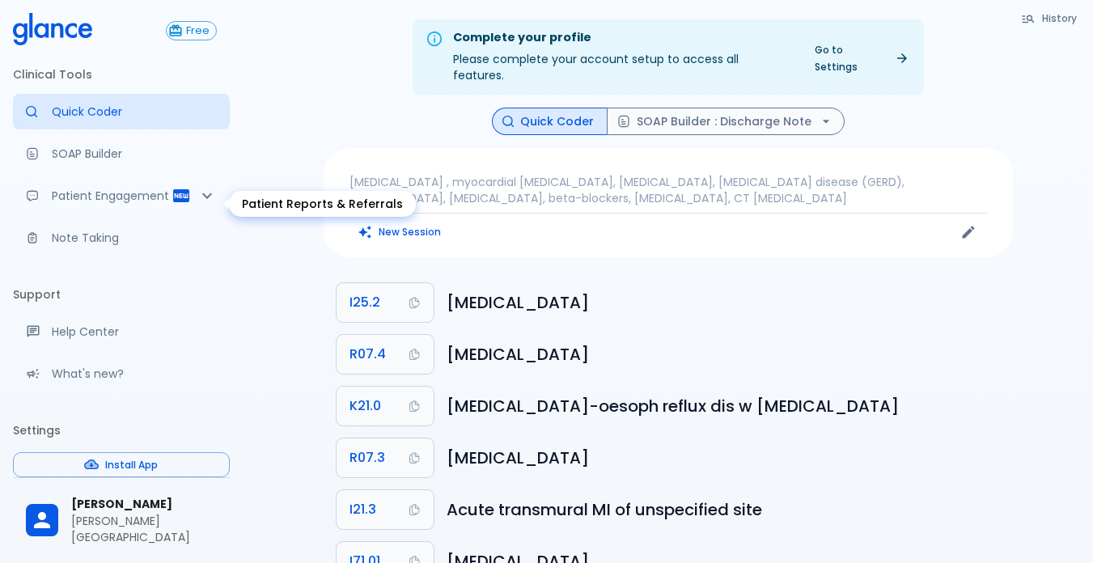
click at [77, 204] on p "Patient Engagement" at bounding box center [112, 196] width 120 height 16
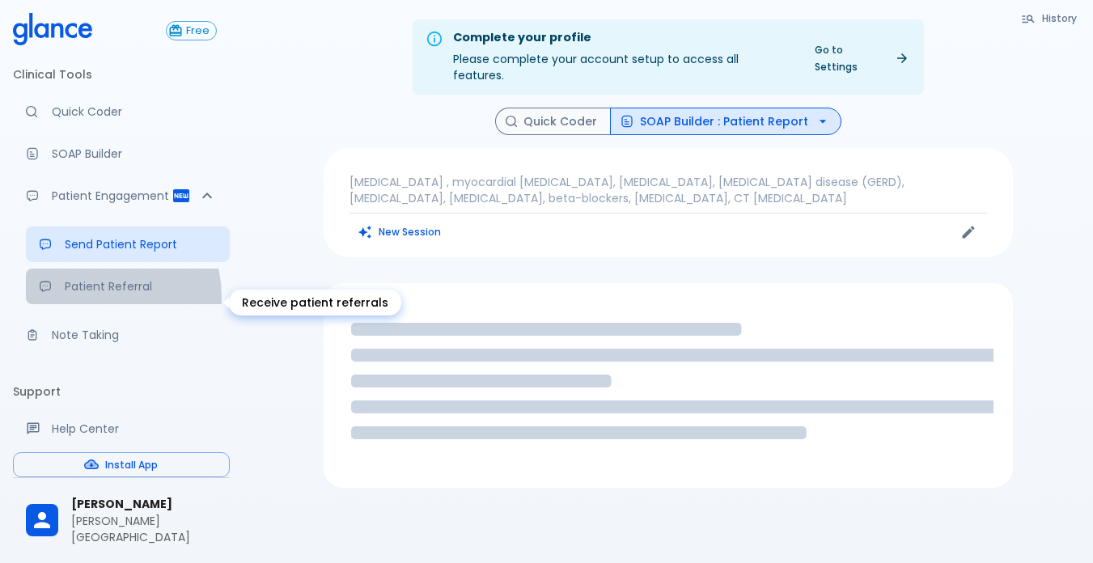
click at [95, 304] on link "Patient Referral" at bounding box center [128, 287] width 204 height 36
